Goal: Task Accomplishment & Management: Manage account settings

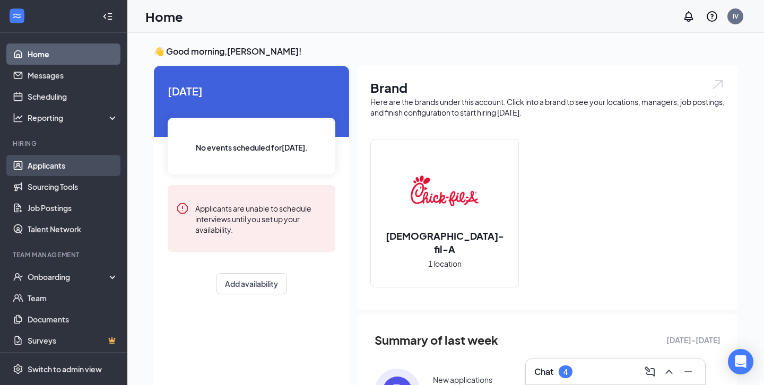
click at [55, 161] on link "Applicants" at bounding box center [73, 165] width 91 height 21
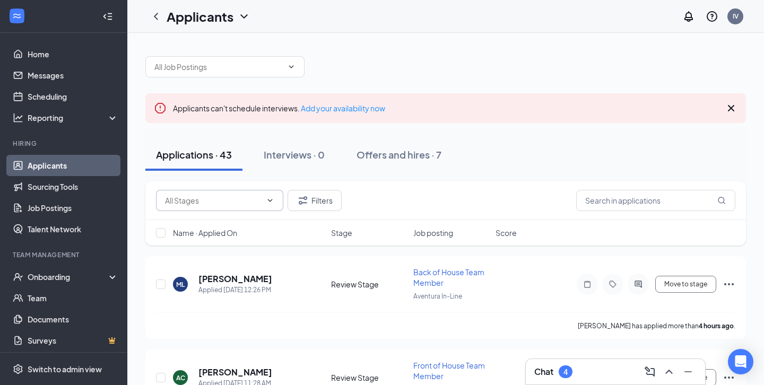
click at [228, 200] on input "text" at bounding box center [213, 201] width 97 height 12
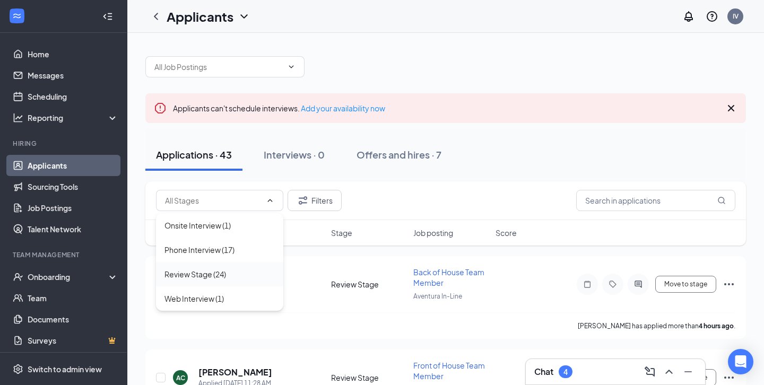
click at [221, 285] on div "Review Stage (24)" at bounding box center [219, 274] width 127 height 24
type input "Review Stage (24)"
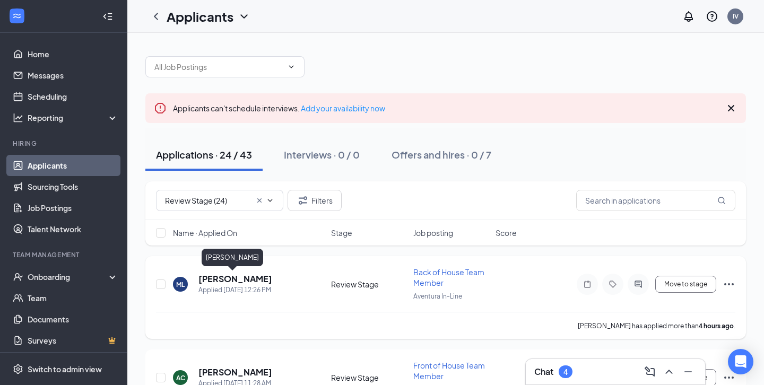
click at [230, 274] on h5 "[PERSON_NAME]" at bounding box center [236, 279] width 74 height 12
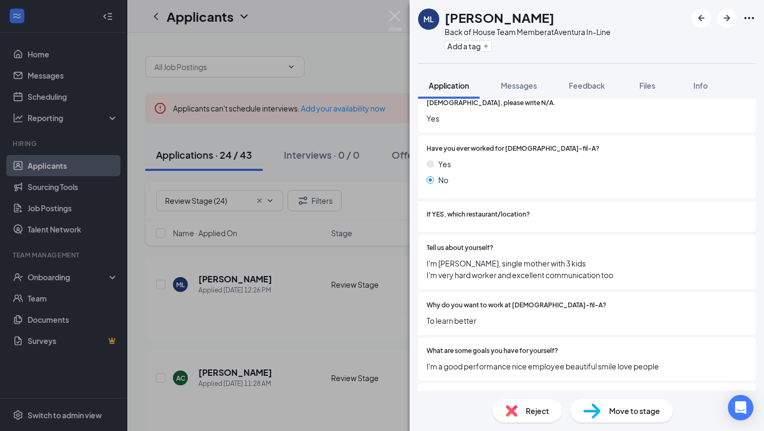
scroll to position [296, 0]
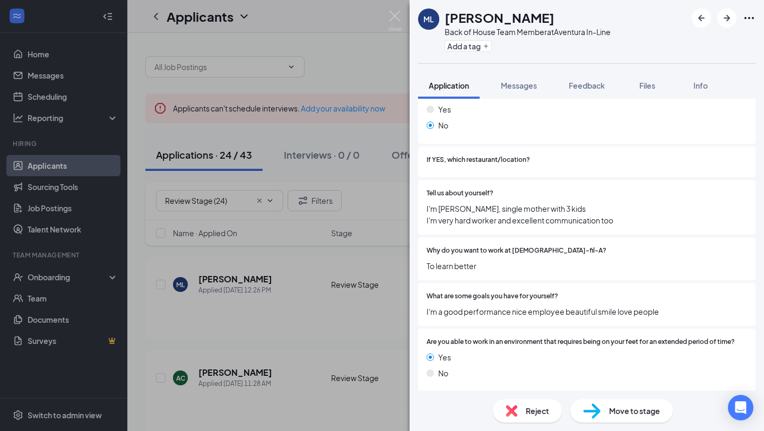
click at [538, 385] on div "Reject" at bounding box center [527, 410] width 69 height 23
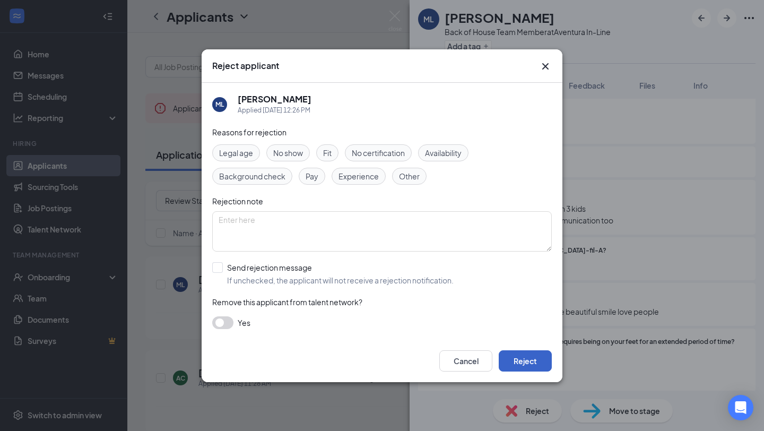
click at [521, 357] on button "Reject" at bounding box center [525, 360] width 53 height 21
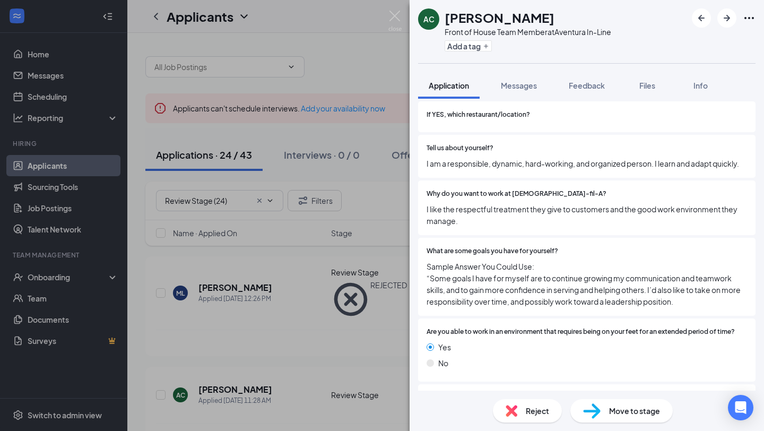
scroll to position [348, 0]
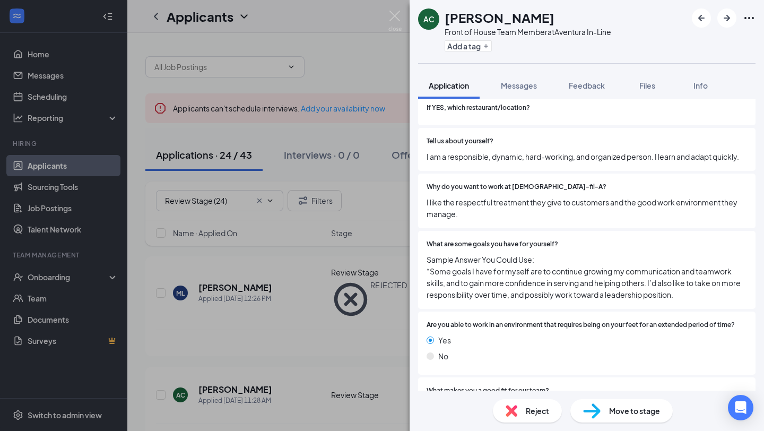
click at [509, 385] on div "Reject" at bounding box center [527, 410] width 69 height 23
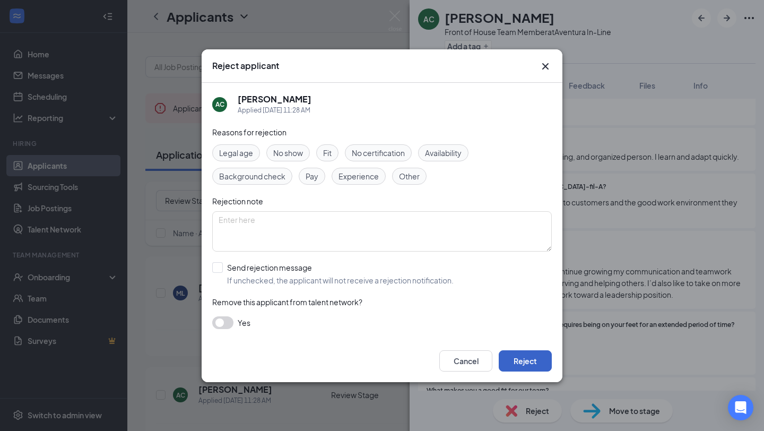
click at [521, 363] on button "Reject" at bounding box center [525, 360] width 53 height 21
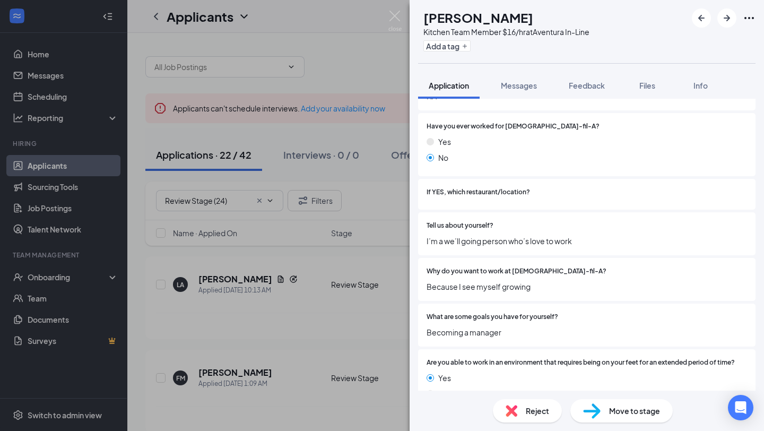
scroll to position [304, 0]
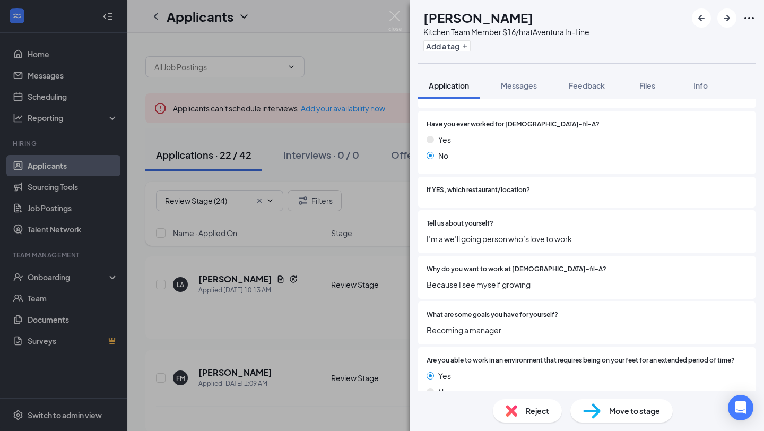
click at [518, 385] on div "Reject" at bounding box center [527, 410] width 69 height 23
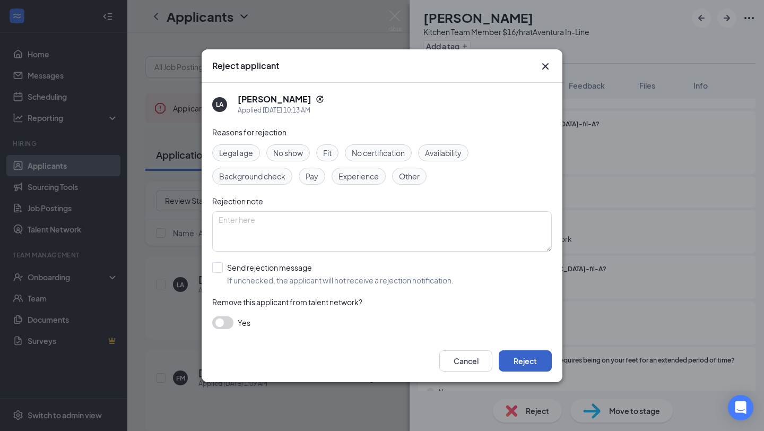
click at [516, 364] on button "Reject" at bounding box center [525, 360] width 53 height 21
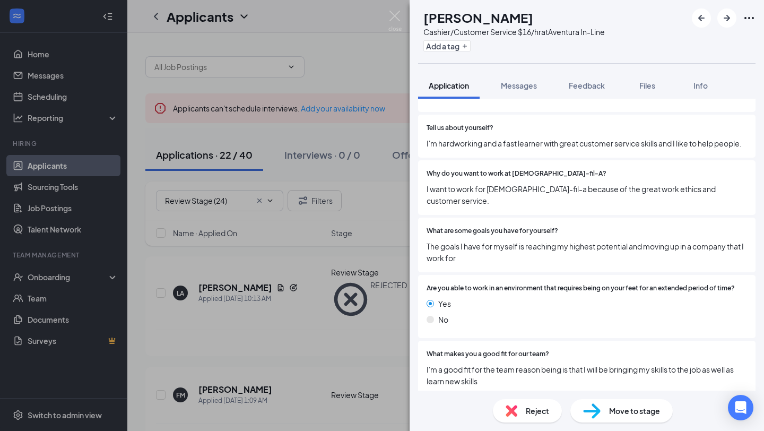
scroll to position [363, 0]
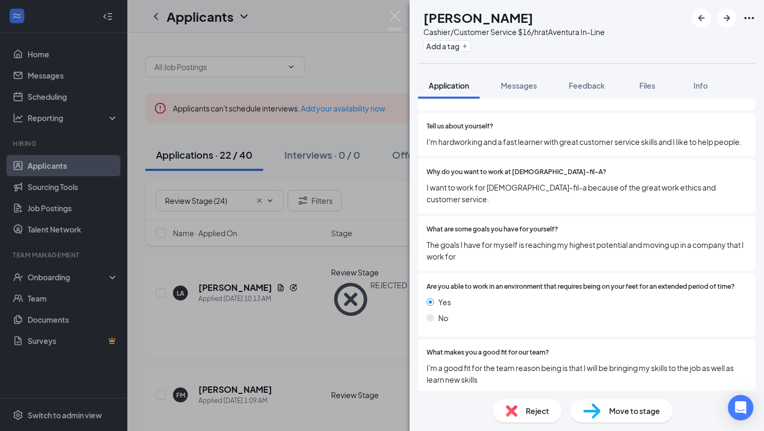
click at [509, 385] on img at bounding box center [512, 411] width 12 height 12
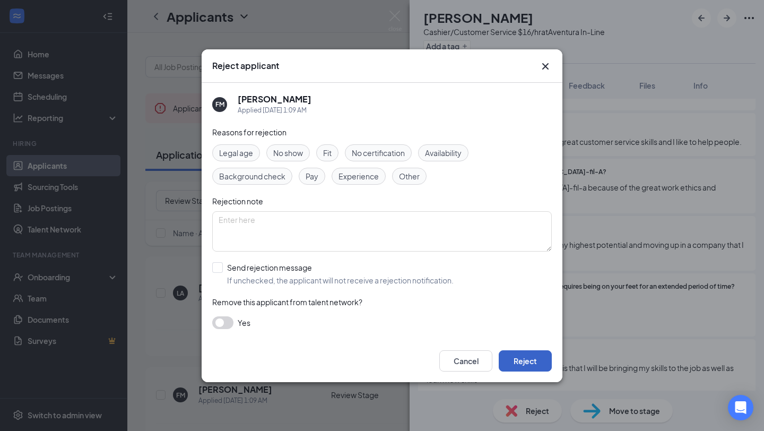
click at [512, 365] on button "Reject" at bounding box center [525, 360] width 53 height 21
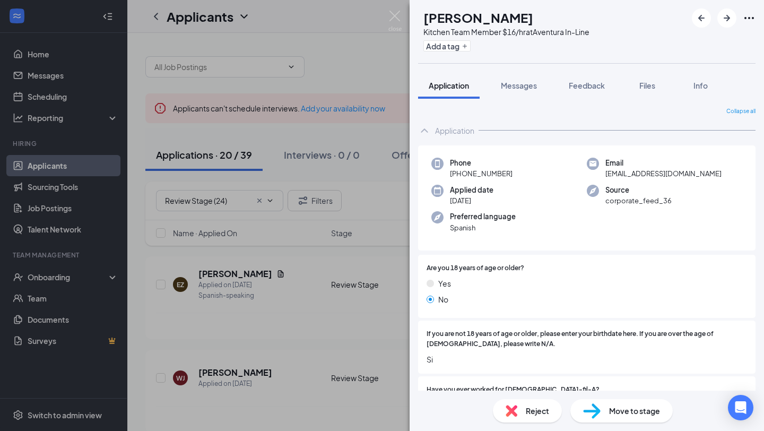
scroll to position [64, 0]
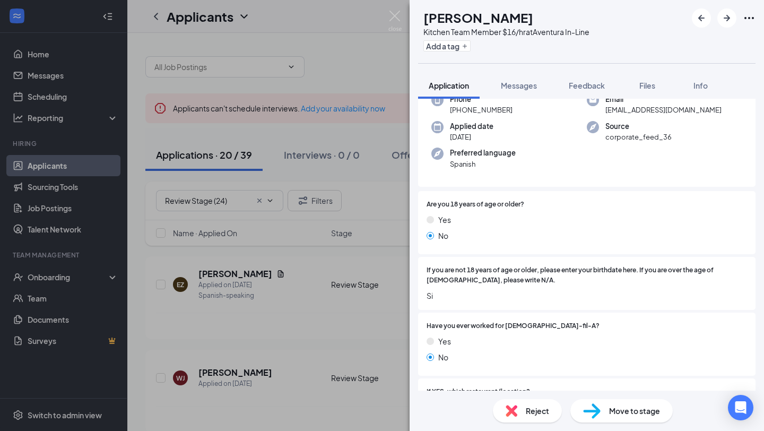
click at [506, 385] on div "Reject" at bounding box center [527, 410] width 69 height 23
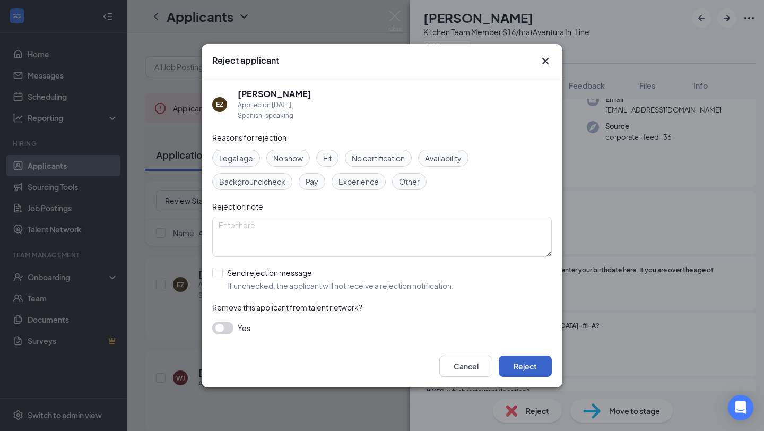
click at [517, 376] on button "Reject" at bounding box center [525, 366] width 53 height 21
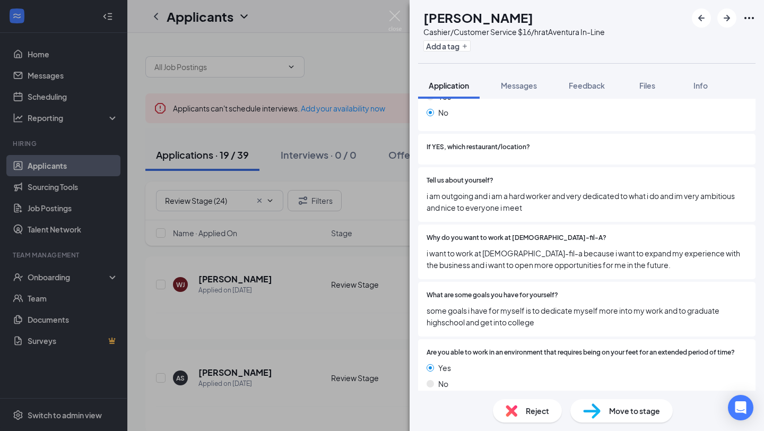
scroll to position [313, 0]
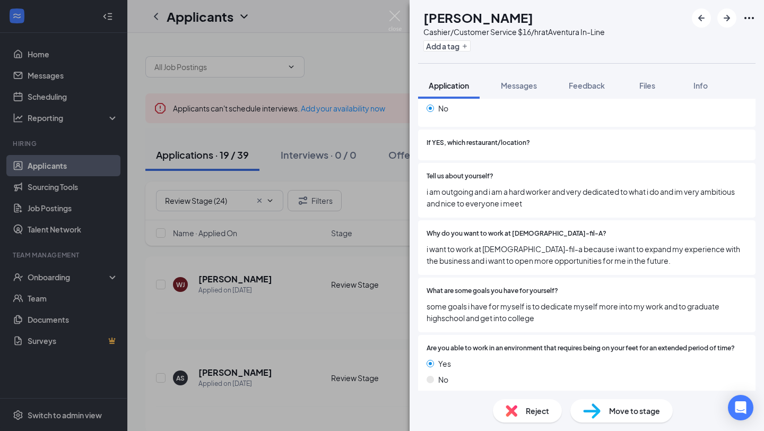
click at [521, 385] on div "Reject" at bounding box center [527, 410] width 69 height 23
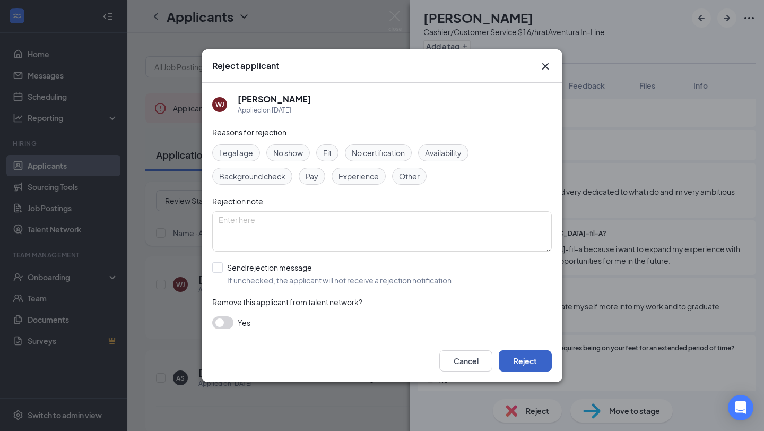
click at [522, 354] on button "Reject" at bounding box center [525, 360] width 53 height 21
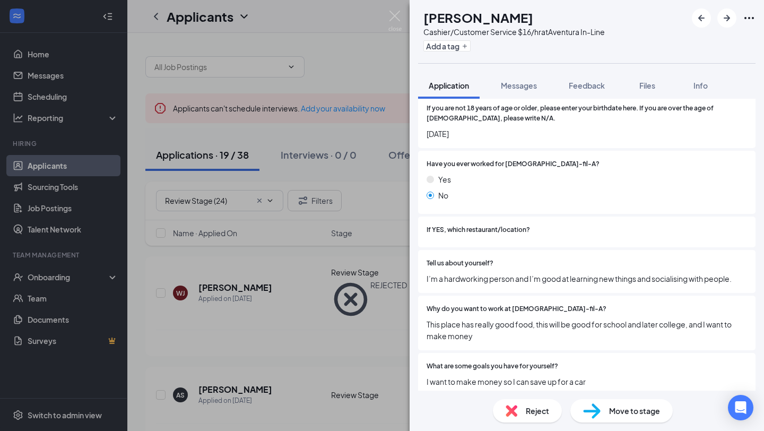
scroll to position [229, 0]
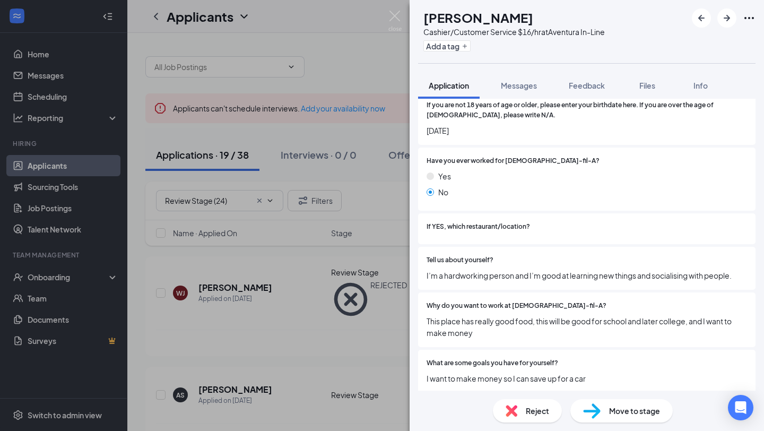
click at [526, 385] on div "Reject" at bounding box center [527, 410] width 69 height 23
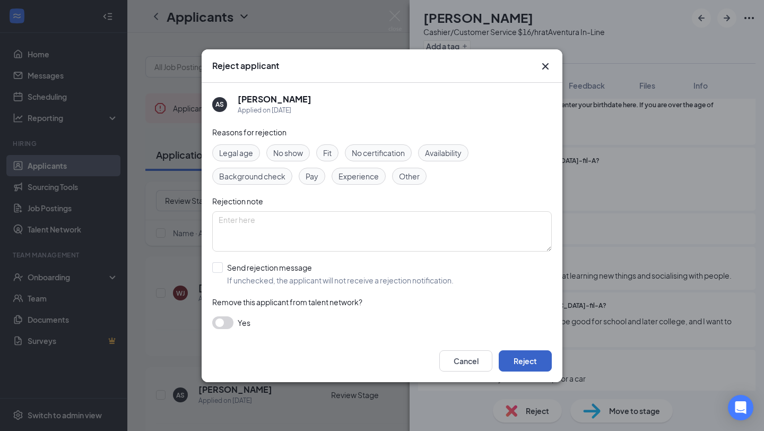
click at [527, 366] on button "Reject" at bounding box center [525, 360] width 53 height 21
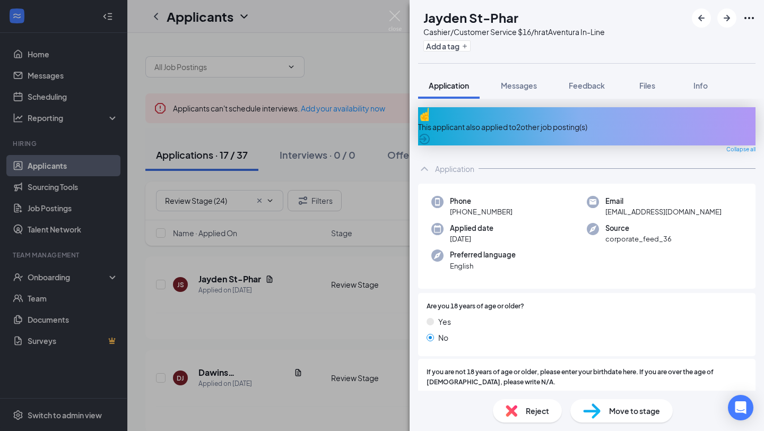
scroll to position [318, 0]
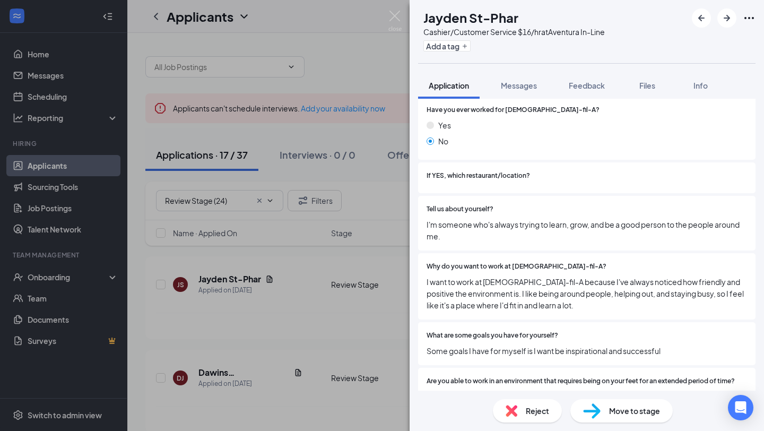
click at [521, 385] on div "Reject" at bounding box center [527, 410] width 69 height 23
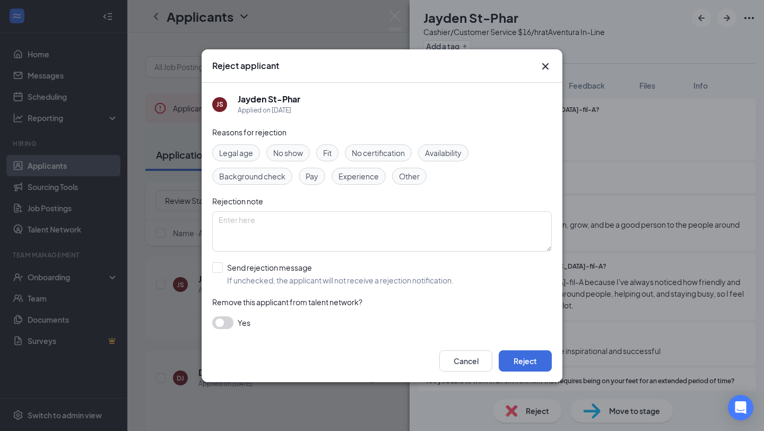
click at [547, 380] on div "Cancel Reject" at bounding box center [382, 361] width 361 height 42
click at [541, 366] on button "Reject" at bounding box center [525, 360] width 53 height 21
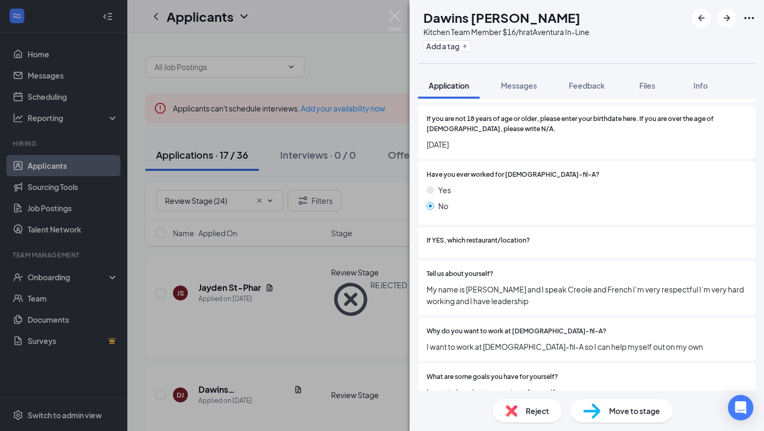
scroll to position [271, 0]
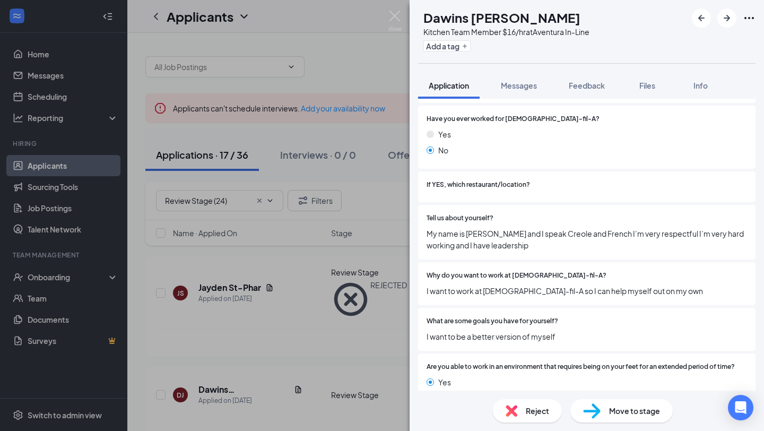
click at [526, 385] on div "Reject" at bounding box center [527, 410] width 69 height 23
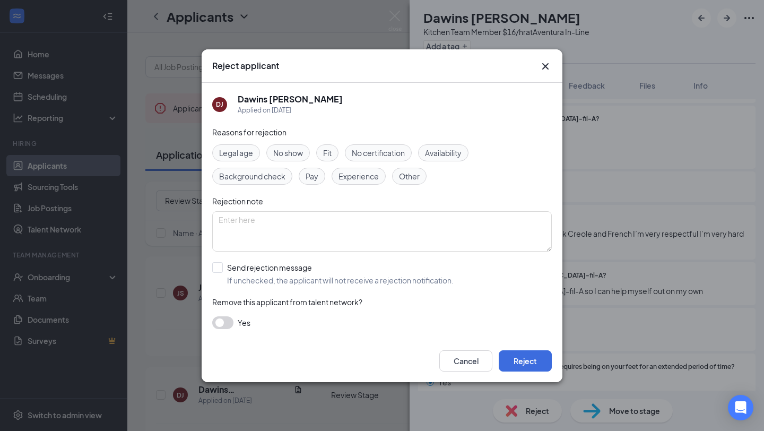
click at [521, 372] on div "Cancel Reject" at bounding box center [382, 361] width 361 height 42
click at [516, 359] on button "Reject" at bounding box center [525, 360] width 53 height 21
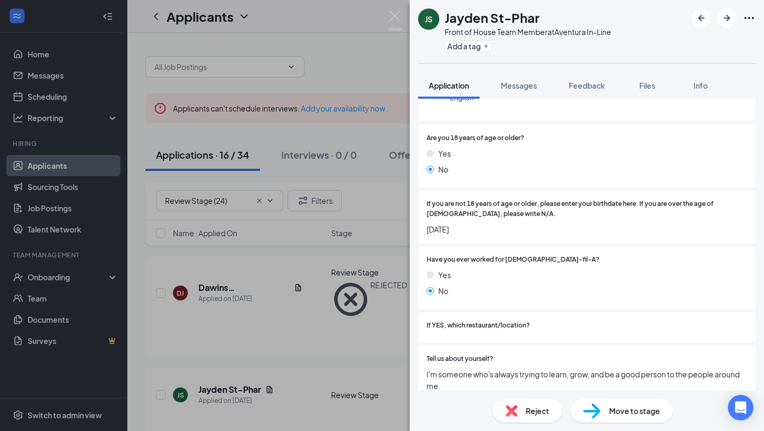
scroll to position [235, 0]
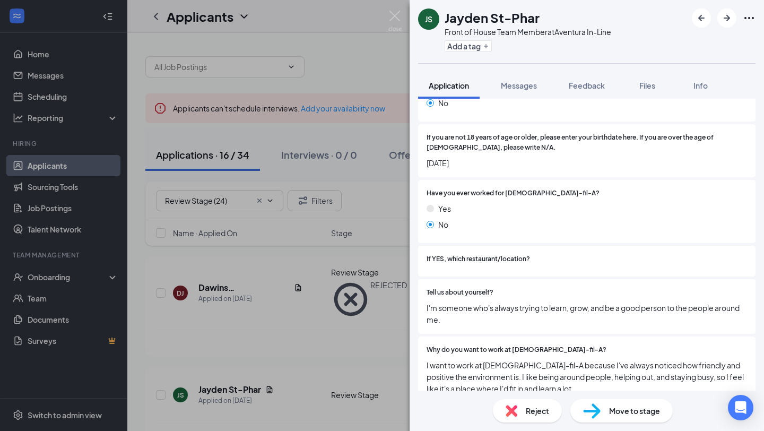
click at [521, 385] on div "Reject" at bounding box center [527, 410] width 69 height 23
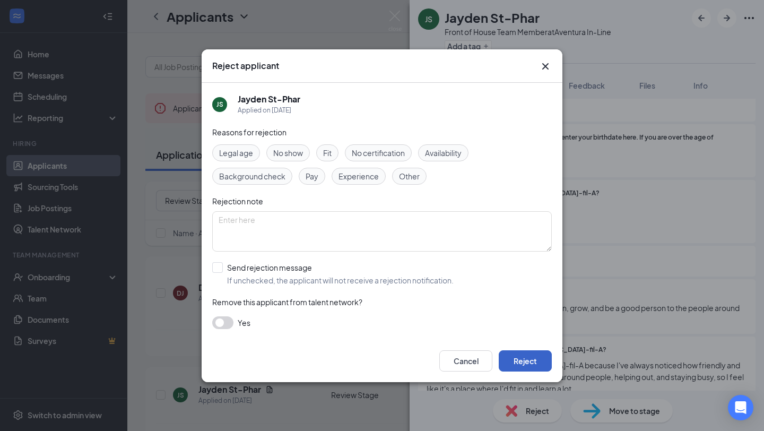
click at [515, 358] on button "Reject" at bounding box center [525, 360] width 53 height 21
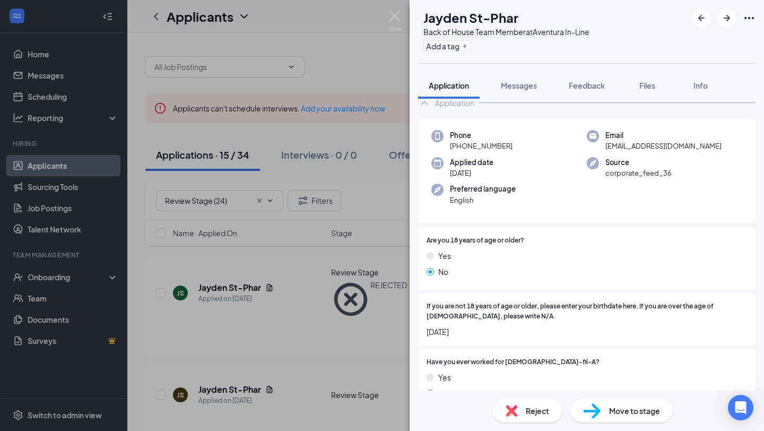
scroll to position [162, 0]
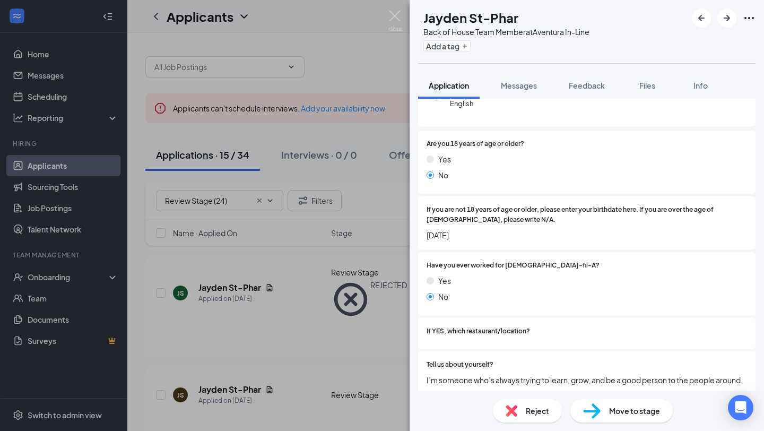
click at [518, 385] on div "Reject" at bounding box center [527, 410] width 69 height 23
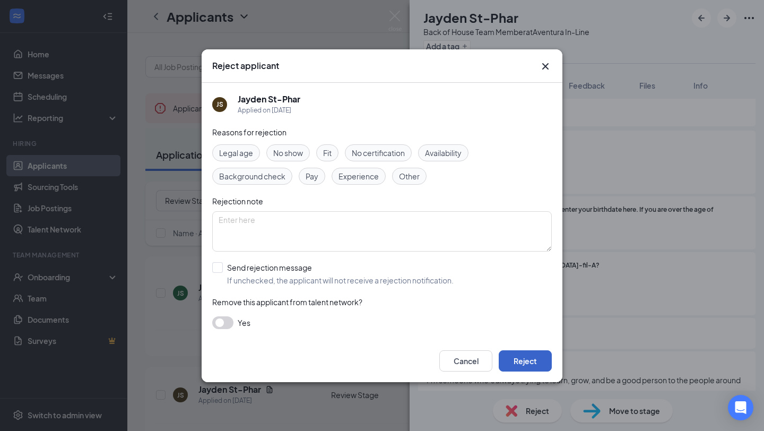
click at [510, 365] on button "Reject" at bounding box center [525, 360] width 53 height 21
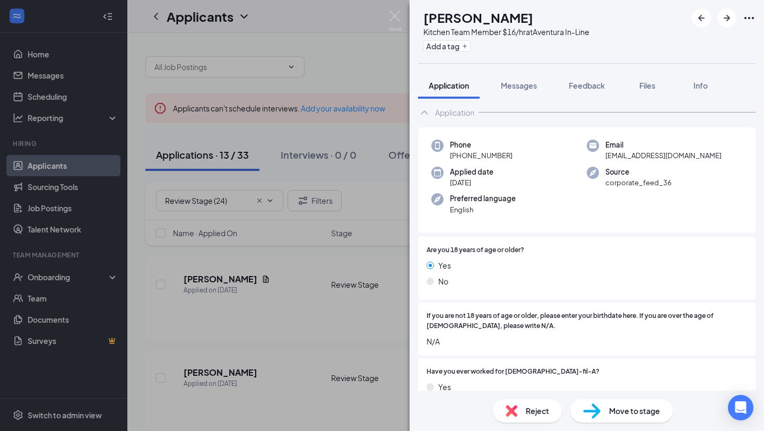
scroll to position [18, 0]
click at [519, 385] on div "Reject" at bounding box center [527, 410] width 69 height 23
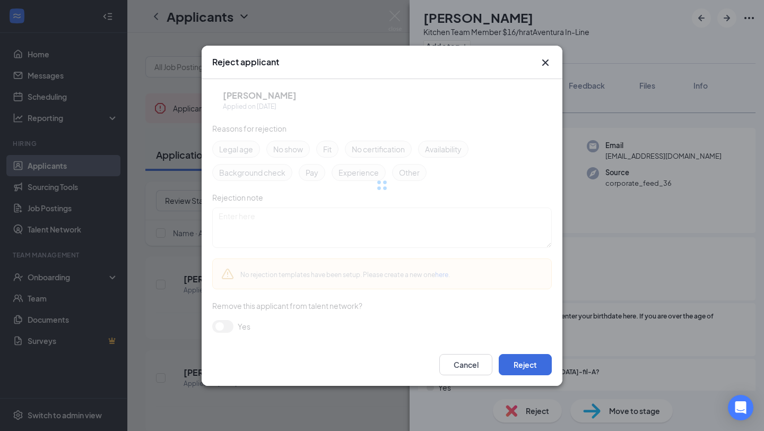
click at [519, 345] on div "Cancel Reject" at bounding box center [382, 364] width 361 height 42
click at [519, 361] on button "Reject" at bounding box center [525, 364] width 53 height 21
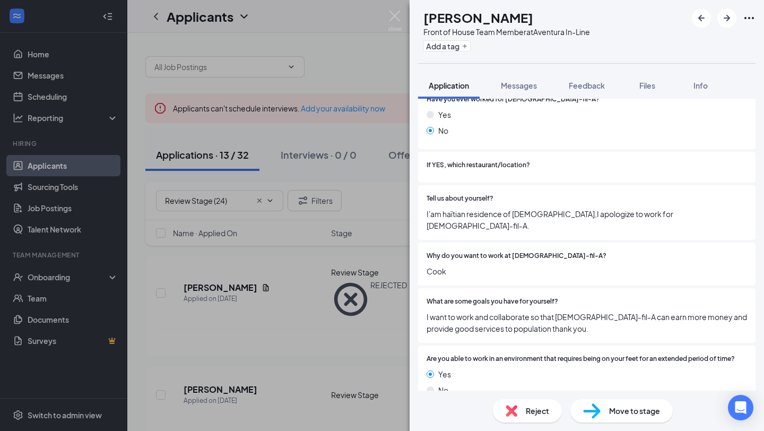
scroll to position [288, 0]
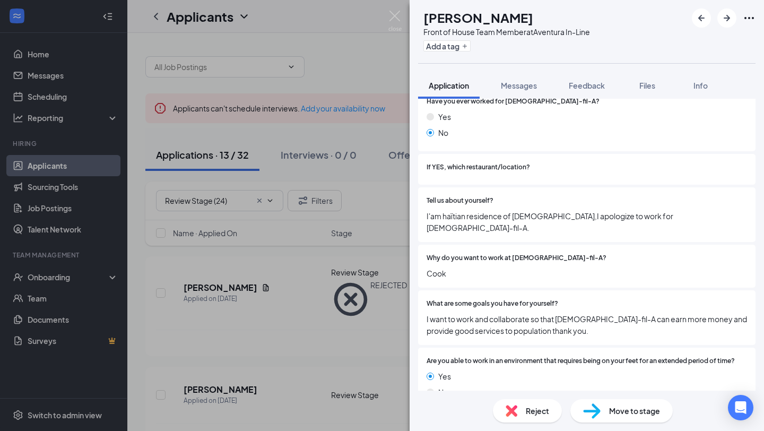
click at [500, 385] on div "Reject Move to stage" at bounding box center [587, 411] width 355 height 40
click at [513, 385] on img at bounding box center [512, 411] width 12 height 12
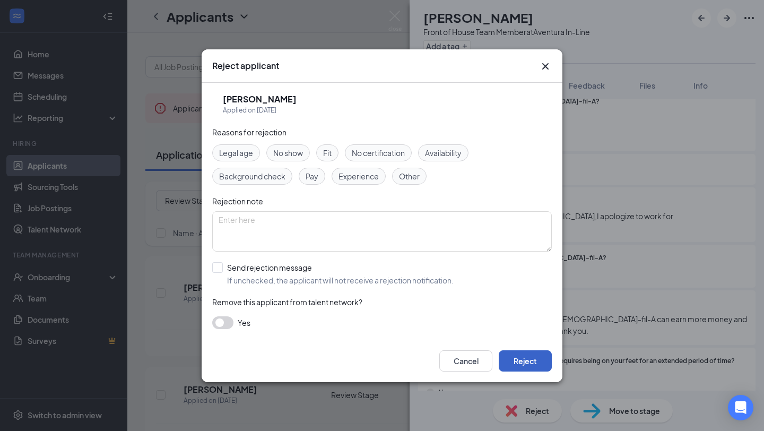
click at [516, 369] on button "Reject" at bounding box center [525, 360] width 53 height 21
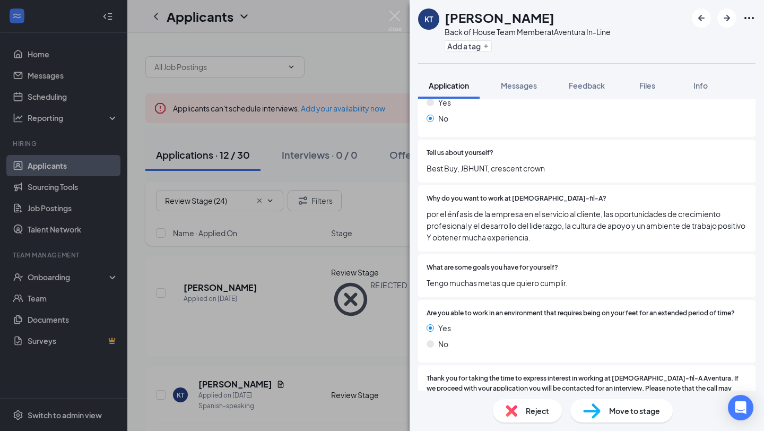
scroll to position [327, 0]
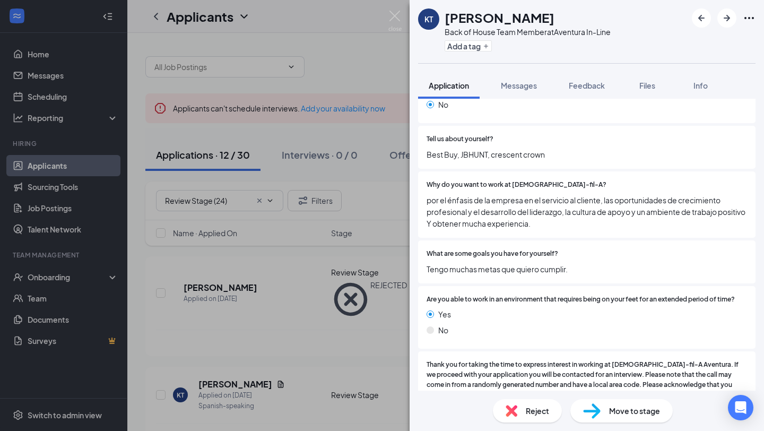
click at [519, 385] on div "Reject" at bounding box center [527, 410] width 69 height 23
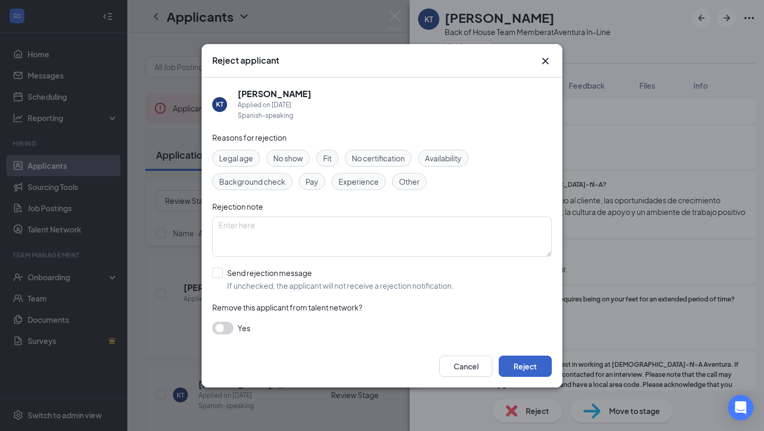
click at [519, 362] on button "Reject" at bounding box center [525, 366] width 53 height 21
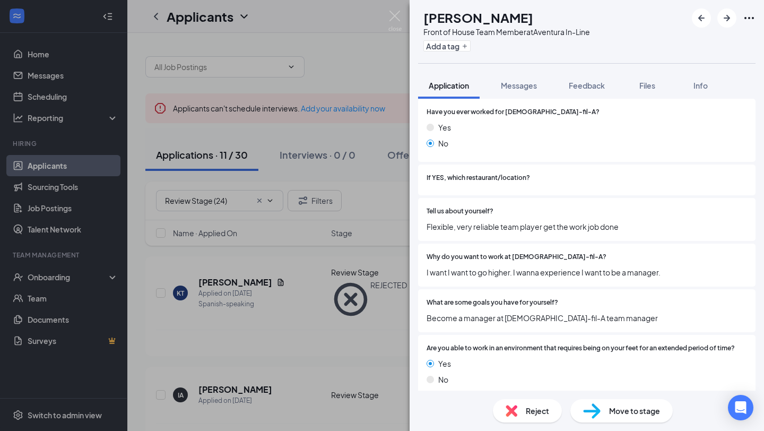
scroll to position [317, 0]
click at [517, 385] on div "Reject" at bounding box center [527, 410] width 69 height 23
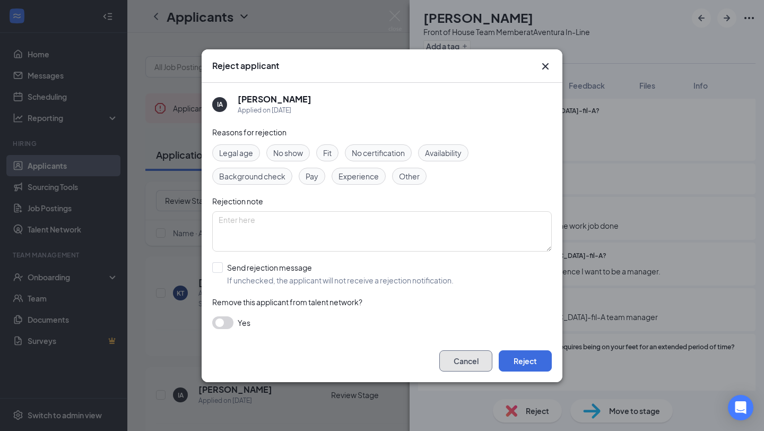
click at [470, 364] on button "Cancel" at bounding box center [466, 360] width 53 height 21
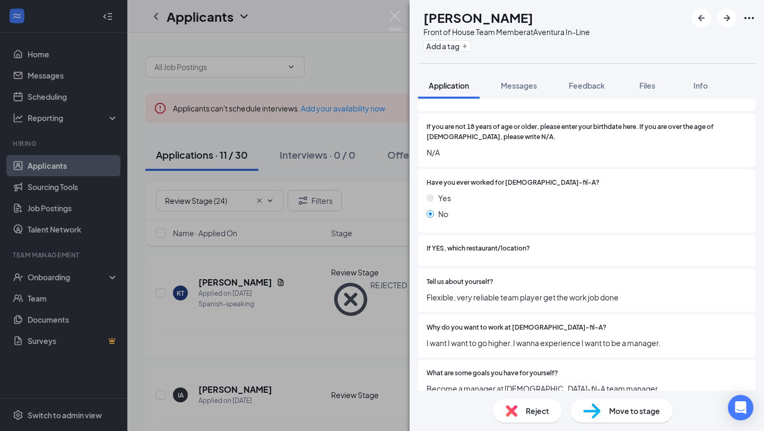
scroll to position [246, 0]
click at [542, 385] on div "Reject" at bounding box center [527, 410] width 69 height 23
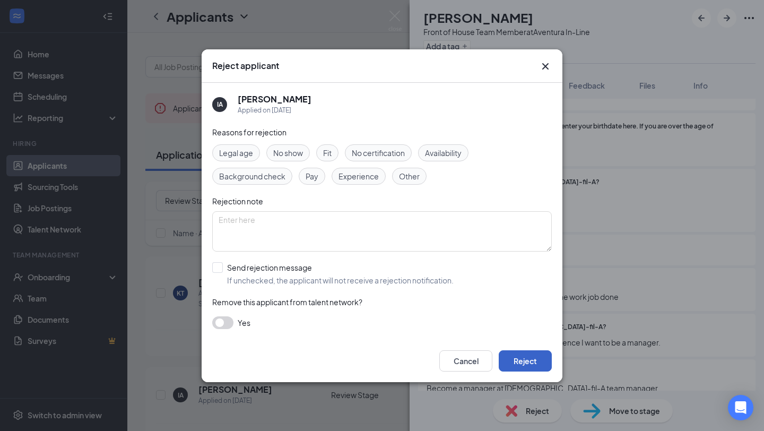
click at [520, 363] on button "Reject" at bounding box center [525, 360] width 53 height 21
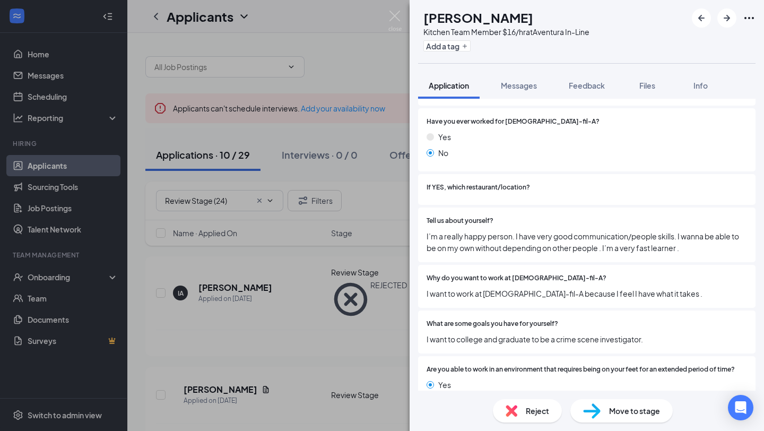
scroll to position [276, 0]
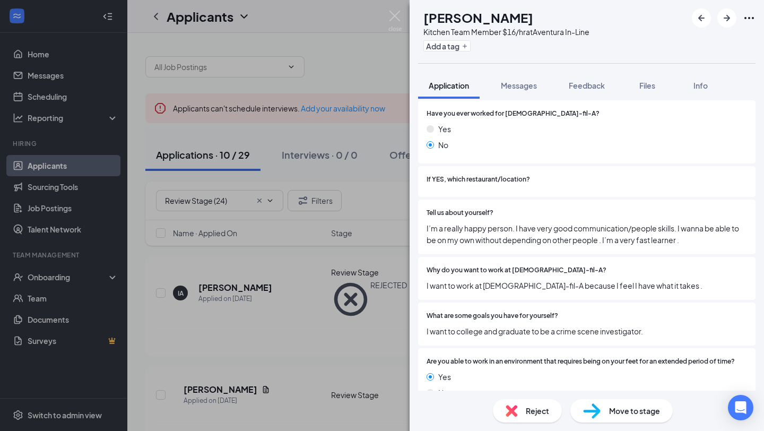
click at [505, 385] on div "Reject" at bounding box center [527, 410] width 69 height 23
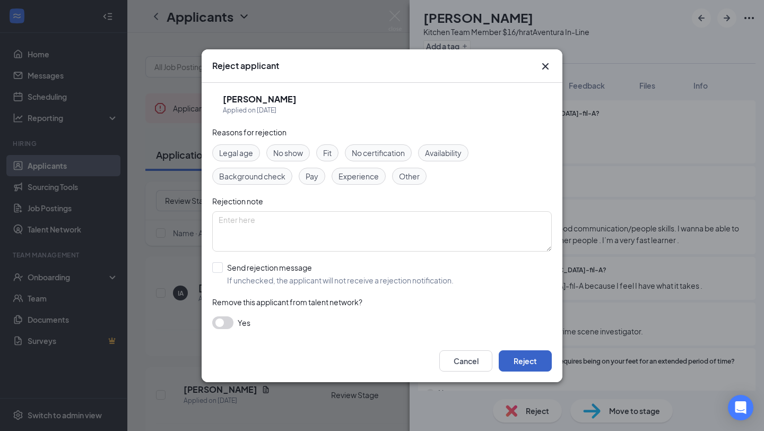
click at [536, 363] on button "Reject" at bounding box center [525, 360] width 53 height 21
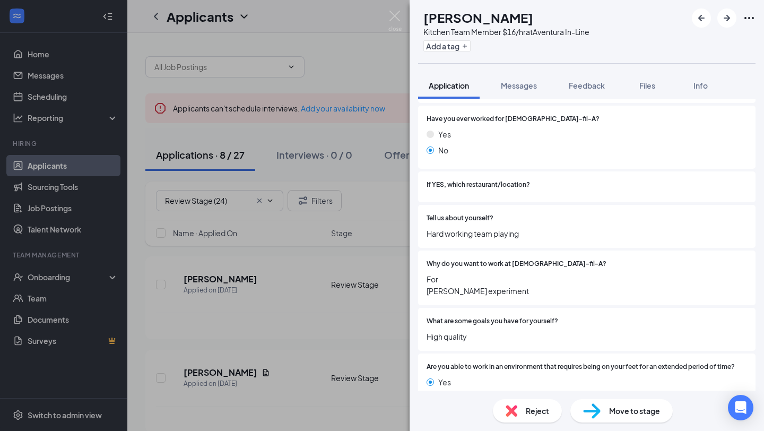
scroll to position [375, 0]
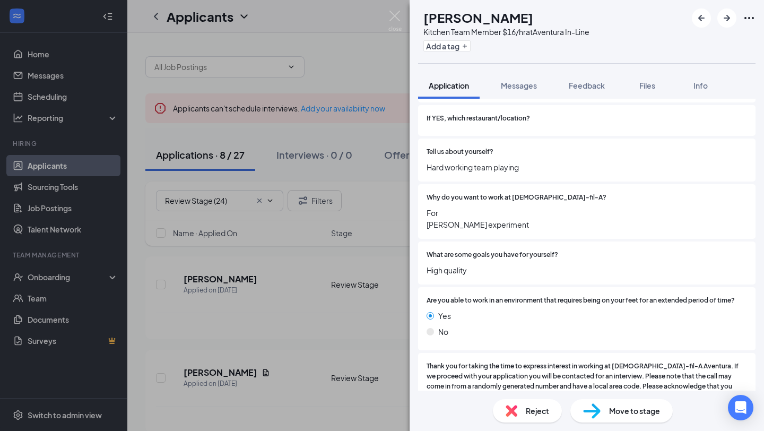
click at [529, 385] on div "Reject" at bounding box center [527, 410] width 69 height 23
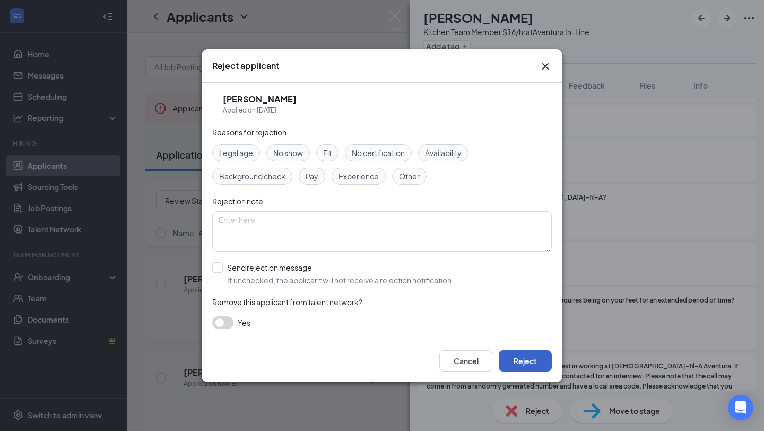
click at [528, 359] on button "Reject" at bounding box center [525, 360] width 53 height 21
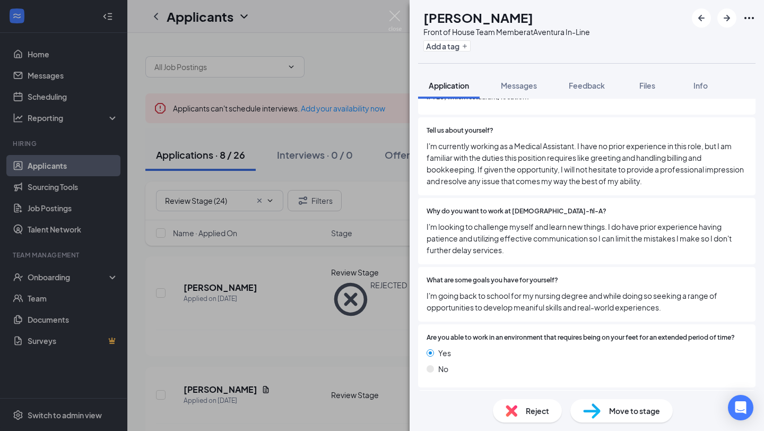
scroll to position [360, 0]
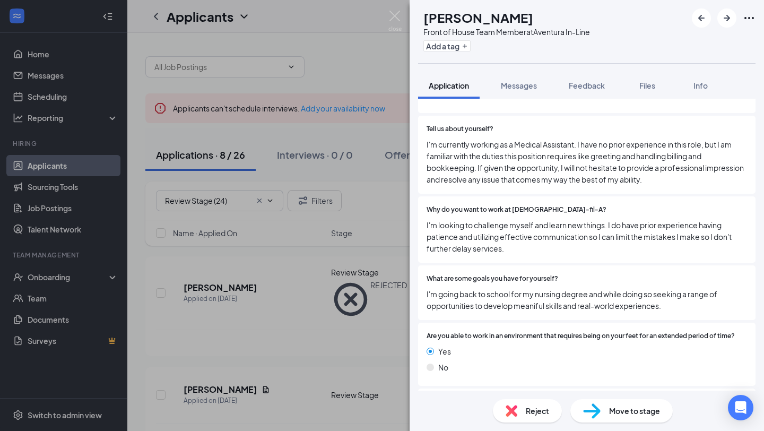
click at [522, 385] on div "Reject" at bounding box center [527, 410] width 69 height 23
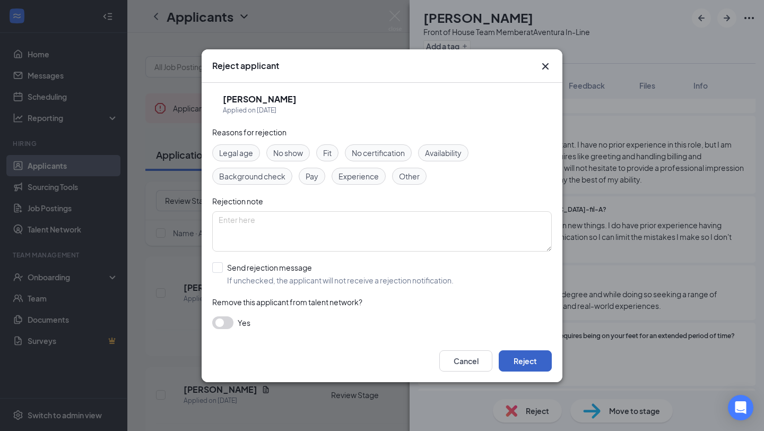
click at [528, 366] on button "Reject" at bounding box center [525, 360] width 53 height 21
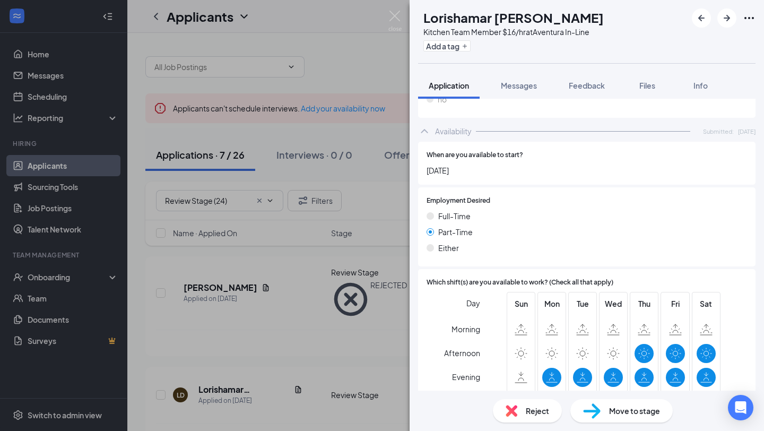
scroll to position [1079, 0]
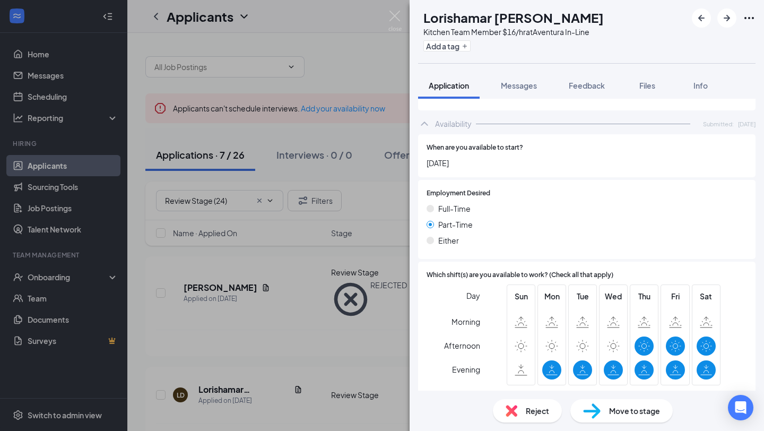
click at [512, 385] on img at bounding box center [512, 411] width 12 height 12
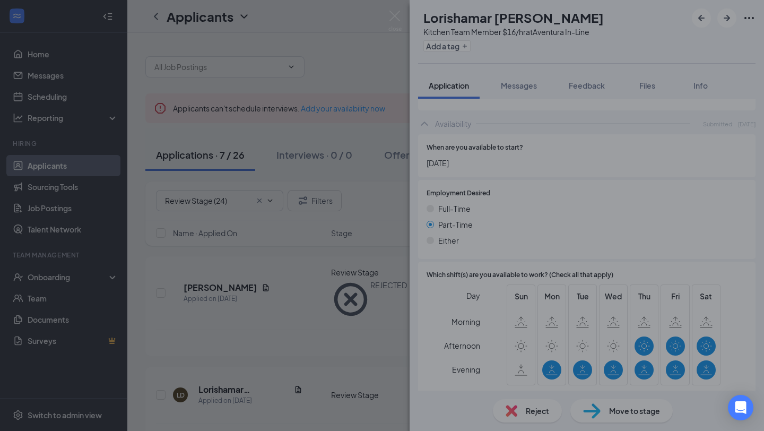
scroll to position [1074, 0]
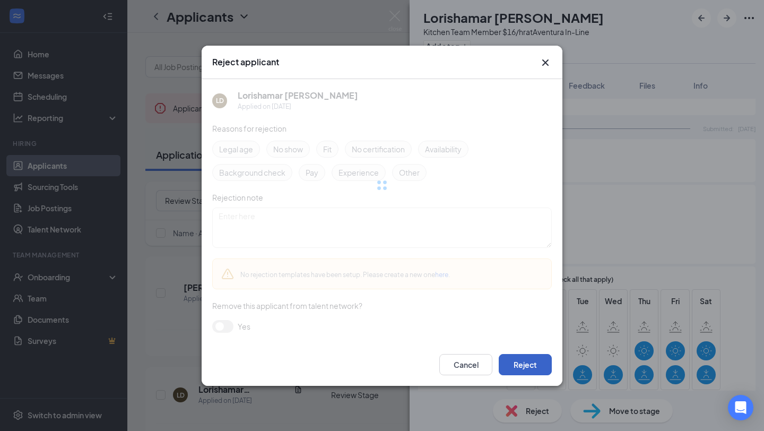
click at [519, 368] on button "Reject" at bounding box center [525, 364] width 53 height 21
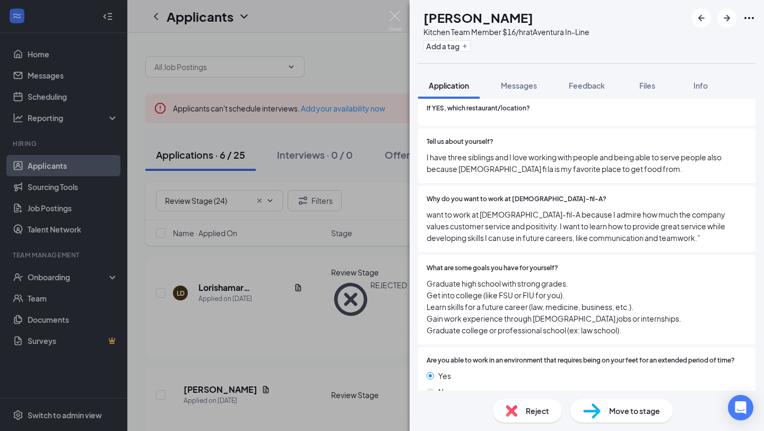
scroll to position [351, 0]
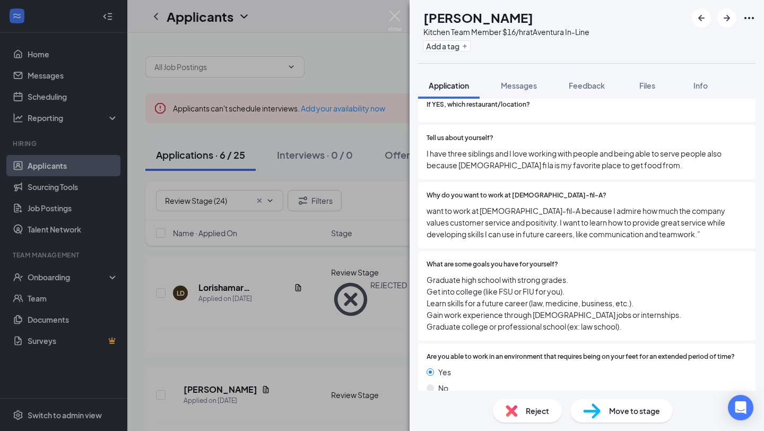
click at [516, 385] on img at bounding box center [512, 411] width 12 height 12
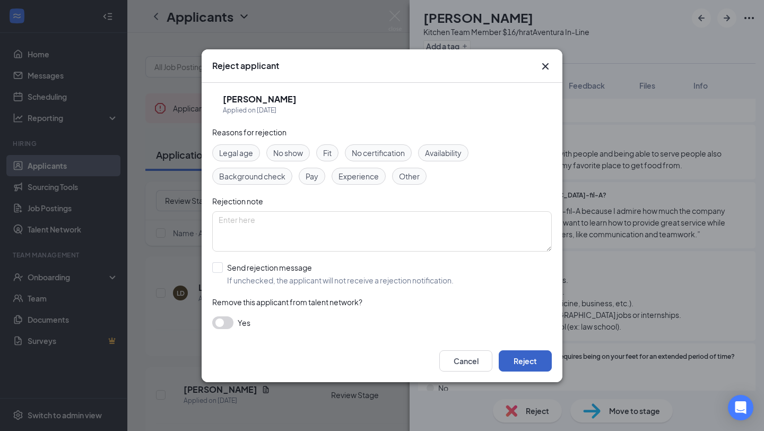
click at [521, 366] on button "Reject" at bounding box center [525, 360] width 53 height 21
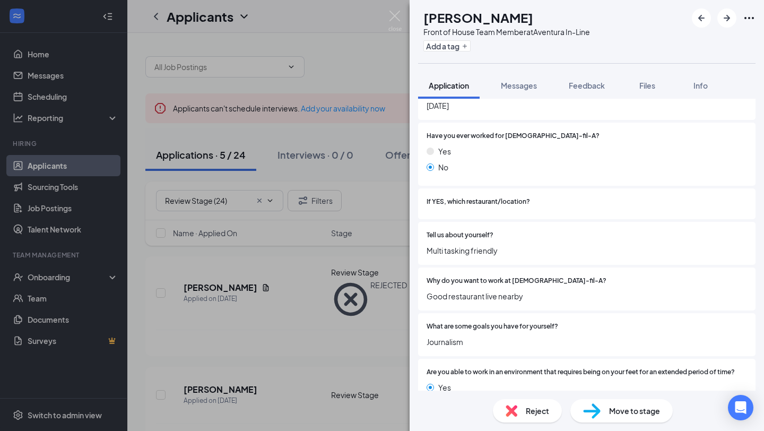
scroll to position [294, 0]
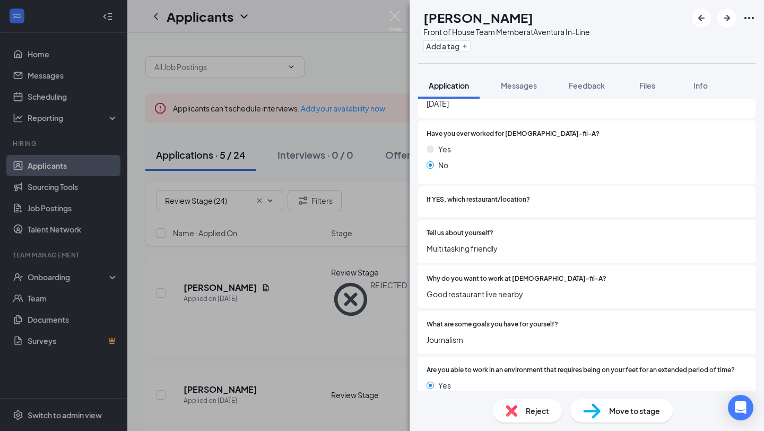
click at [517, 385] on img at bounding box center [512, 411] width 12 height 12
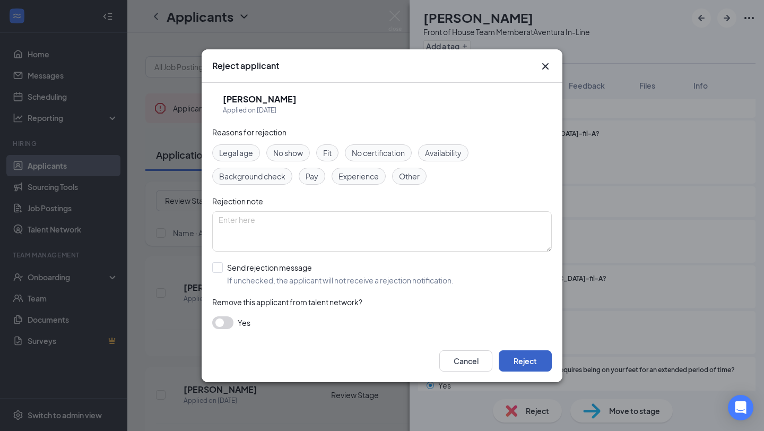
click at [512, 364] on button "Reject" at bounding box center [525, 360] width 53 height 21
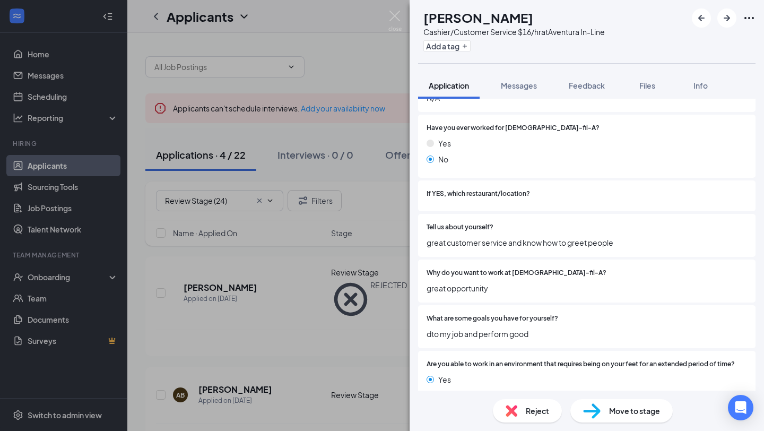
scroll to position [302, 0]
click at [512, 385] on img at bounding box center [512, 411] width 12 height 12
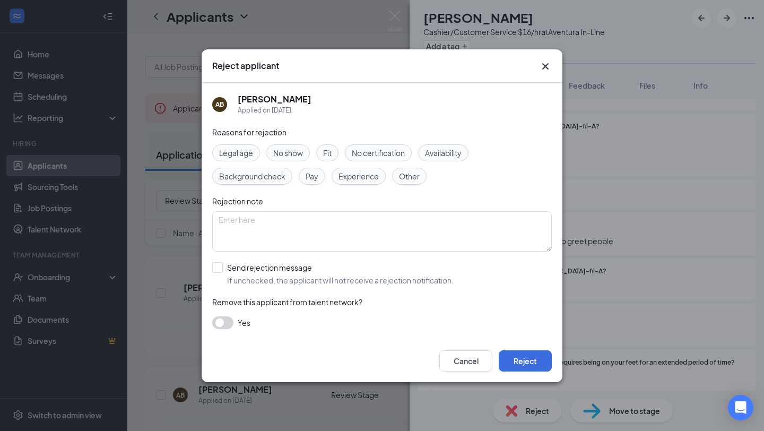
click at [517, 376] on div "Cancel Reject" at bounding box center [382, 361] width 361 height 42
click at [520, 364] on button "Reject" at bounding box center [525, 360] width 53 height 21
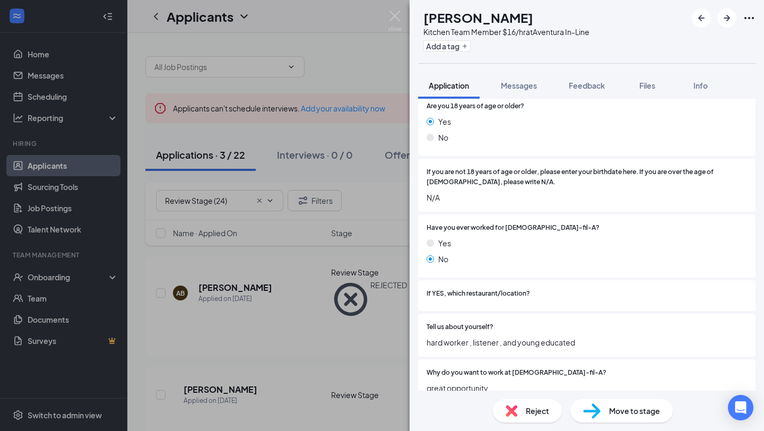
scroll to position [229, 0]
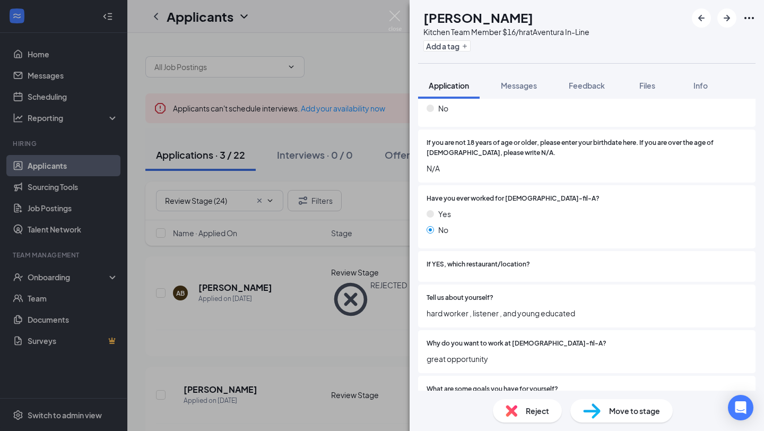
click at [536, 385] on span "Reject" at bounding box center [537, 411] width 23 height 12
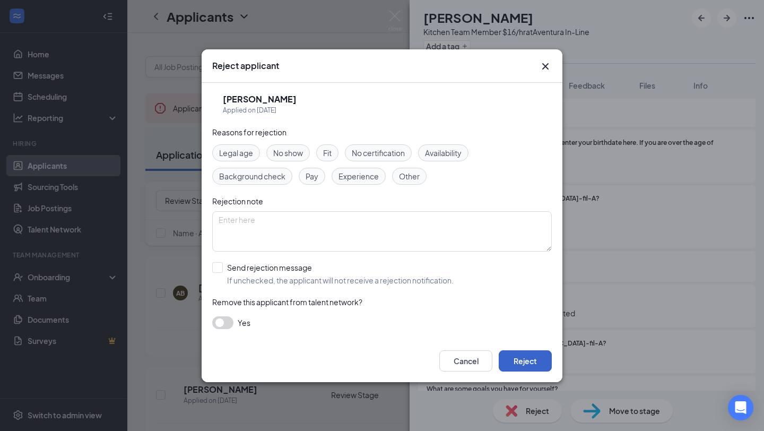
click at [522, 367] on button "Reject" at bounding box center [525, 360] width 53 height 21
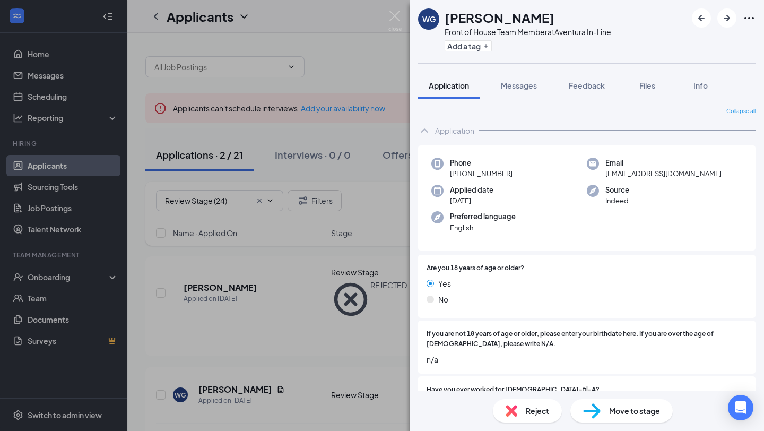
click at [463, 11] on h1 "[PERSON_NAME]" at bounding box center [500, 17] width 110 height 18
copy h1 "[PERSON_NAME]"
drag, startPoint x: 459, startPoint y: 176, endPoint x: 517, endPoint y: 174, distance: 57.9
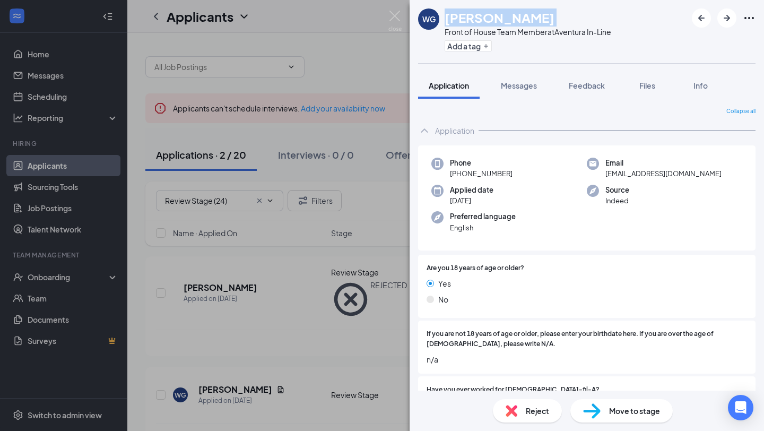
click at [517, 174] on div "Phone [PHONE_NUMBER]" at bounding box center [510, 169] width 156 height 22
copy span "[PHONE_NUMBER]"
click at [616, 385] on div "Move to stage" at bounding box center [622, 410] width 102 height 23
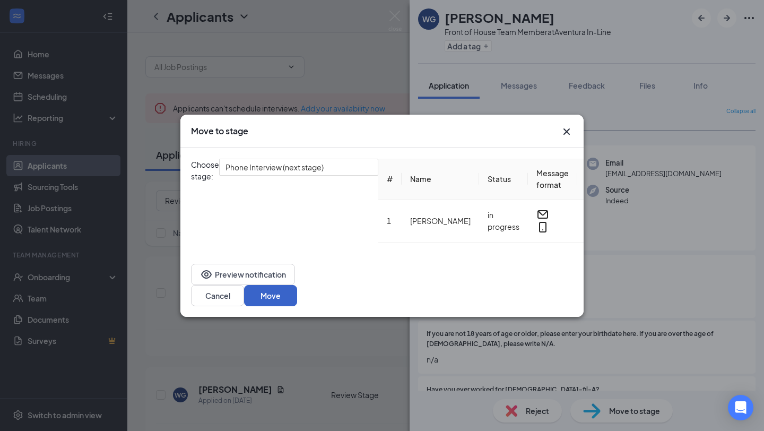
click at [297, 294] on button "Move" at bounding box center [270, 295] width 53 height 21
